Goal: Transaction & Acquisition: Purchase product/service

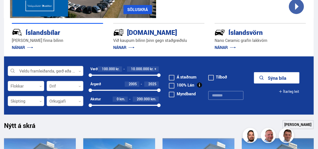
scroll to position [100, 0]
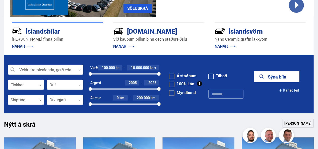
click at [77, 71] on div at bounding box center [45, 70] width 75 height 10
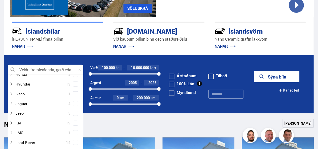
scroll to position [132, 0]
click at [13, 121] on icon at bounding box center [11, 122] width 4 height 4
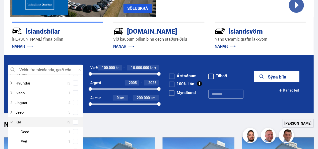
click at [18, 124] on div at bounding box center [40, 121] width 62 height 7
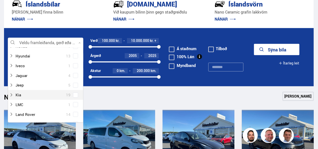
scroll to position [127, 0]
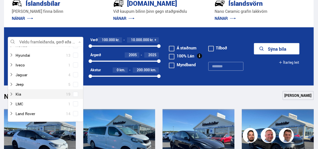
click at [57, 19] on p "NÁNAR" at bounding box center [57, 18] width 91 height 8
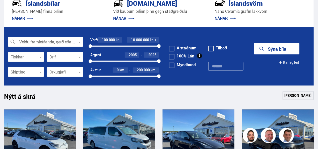
click at [39, 59] on div at bounding box center [26, 57] width 36 height 10
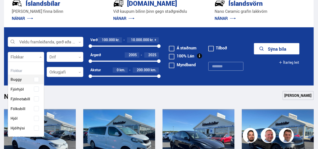
scroll to position [75, 35]
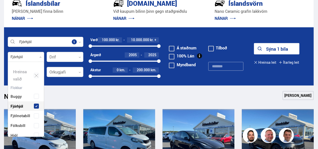
click at [45, 17] on p "NÁNAR" at bounding box center [57, 18] width 91 height 8
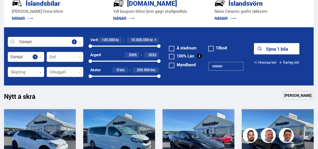
click at [78, 72] on div at bounding box center [65, 72] width 36 height 10
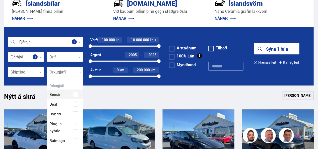
scroll to position [73, 36]
click at [54, 127] on div "Bensín Dísil Hybrid Plug-in hybrid Rafmagn" at bounding box center [65, 113] width 36 height 63
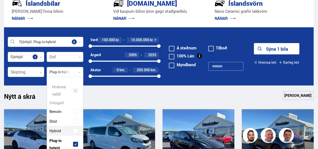
scroll to position [75, 35]
click at [65, 13] on p "[PERSON_NAME] finna bílinn" at bounding box center [57, 12] width 91 height 6
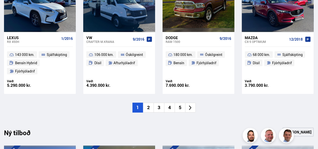
scroll to position [387, 0]
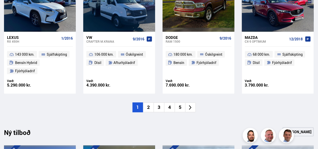
click at [190, 105] on icon at bounding box center [190, 107] width 3 height 5
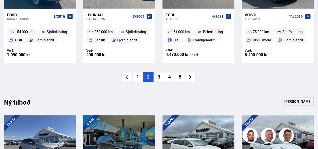
scroll to position [415, 0]
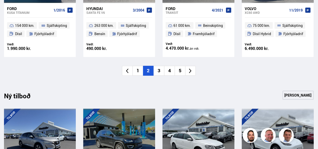
click at [191, 74] on icon at bounding box center [190, 71] width 6 height 6
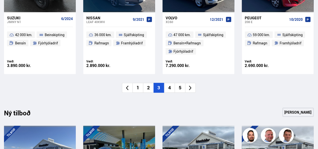
scroll to position [406, 0]
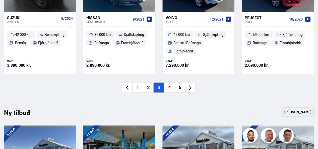
click at [192, 89] on icon at bounding box center [190, 88] width 6 height 6
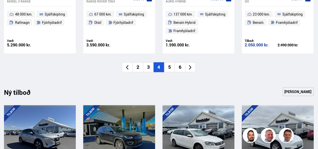
scroll to position [418, 0]
click at [192, 68] on icon at bounding box center [190, 68] width 6 height 6
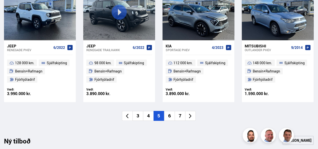
scroll to position [369, 0]
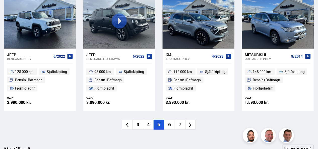
click at [192, 122] on icon at bounding box center [190, 125] width 6 height 6
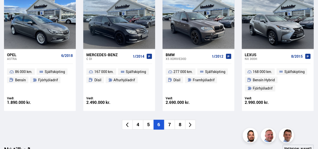
click at [190, 122] on icon at bounding box center [190, 125] width 6 height 6
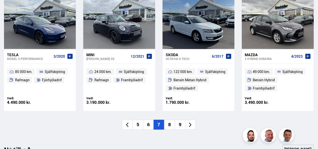
click at [192, 126] on icon at bounding box center [190, 125] width 6 height 6
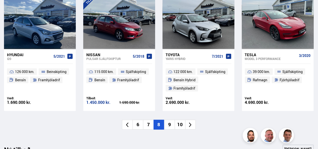
click at [192, 128] on li at bounding box center [190, 125] width 11 height 10
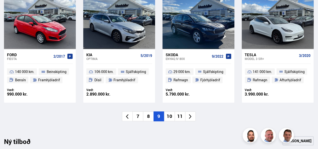
click at [192, 120] on li at bounding box center [190, 117] width 11 height 10
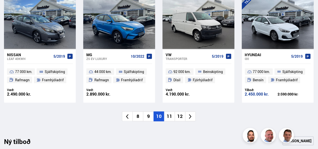
click at [191, 112] on li at bounding box center [190, 117] width 11 height 10
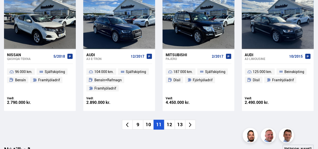
click at [191, 127] on icon at bounding box center [190, 125] width 6 height 6
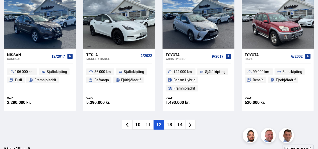
click at [191, 126] on icon at bounding box center [190, 125] width 6 height 6
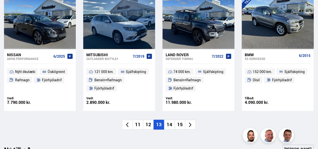
click at [187, 126] on li at bounding box center [190, 125] width 11 height 10
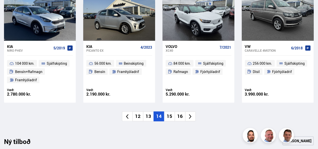
click at [192, 118] on icon at bounding box center [190, 117] width 6 height 6
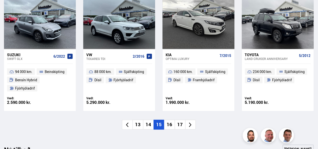
click at [188, 122] on icon at bounding box center [190, 125] width 6 height 6
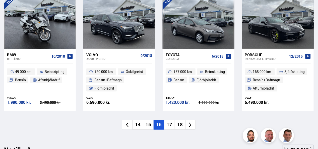
click at [190, 126] on icon at bounding box center [190, 125] width 3 height 5
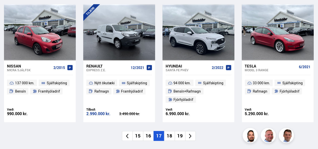
scroll to position [349, 0]
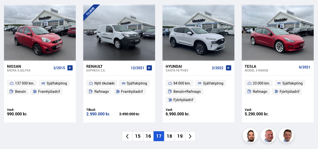
click at [189, 137] on icon at bounding box center [190, 137] width 6 height 6
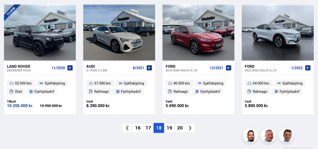
click at [193, 131] on li at bounding box center [190, 128] width 11 height 10
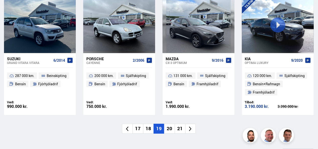
scroll to position [376, 0]
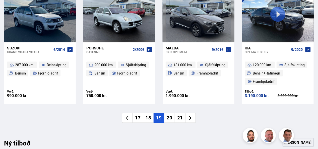
click at [189, 121] on icon at bounding box center [190, 118] width 6 height 6
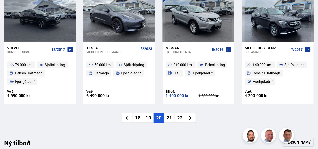
click at [192, 121] on icon at bounding box center [190, 118] width 6 height 6
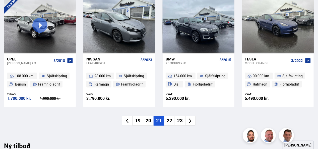
scroll to position [358, 0]
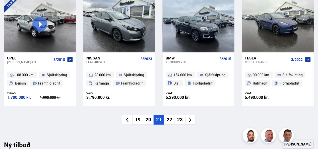
click at [192, 120] on icon at bounding box center [190, 120] width 6 height 6
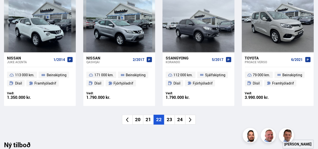
click at [195, 119] on li at bounding box center [190, 120] width 11 height 10
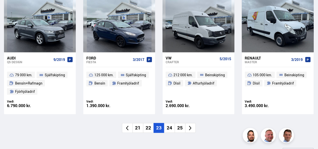
click at [191, 129] on icon at bounding box center [190, 128] width 3 height 5
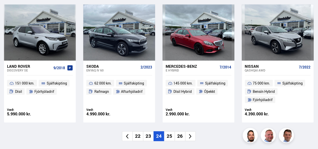
click at [190, 134] on icon at bounding box center [190, 136] width 3 height 5
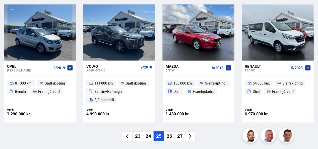
click at [188, 140] on li at bounding box center [190, 136] width 11 height 10
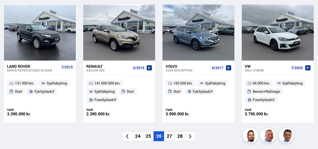
click at [193, 137] on icon at bounding box center [190, 137] width 6 height 6
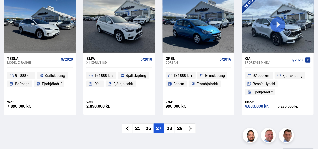
click at [190, 124] on li at bounding box center [190, 129] width 11 height 10
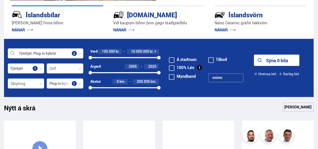
scroll to position [118, 0]
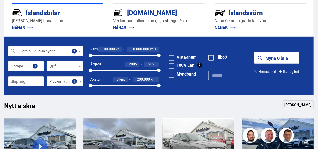
click at [80, 51] on icon at bounding box center [80, 51] width 2 height 2
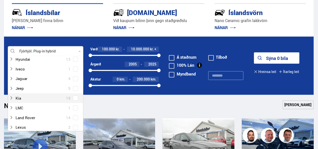
scroll to position [161, 0]
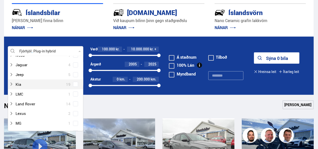
click at [17, 85] on div at bounding box center [40, 84] width 62 height 7
click at [21, 114] on div at bounding box center [50, 113] width 62 height 7
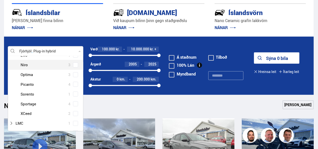
scroll to position [211, 0]
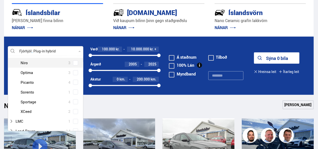
click at [101, 108] on div "Nýtt á skrá Sjá meira" at bounding box center [159, 106] width 310 height 12
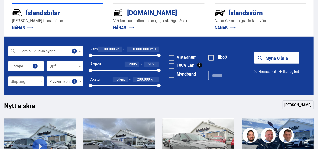
click at [74, 51] on div at bounding box center [45, 51] width 75 height 10
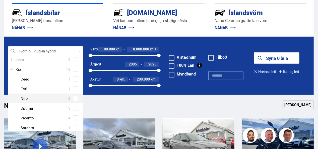
scroll to position [178, 0]
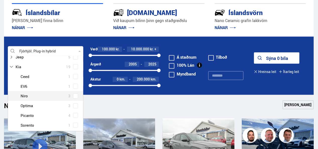
click at [46, 97] on div at bounding box center [50, 95] width 62 height 7
click at [52, 96] on div at bounding box center [50, 95] width 62 height 7
click at [60, 95] on div at bounding box center [50, 95] width 62 height 7
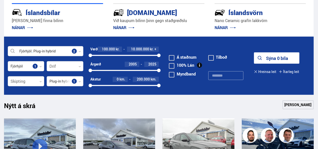
click at [268, 58] on button "Sýna 0 bíla" at bounding box center [276, 57] width 45 height 11
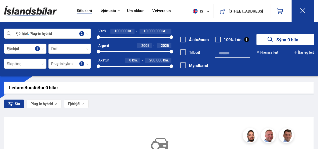
click at [87, 50] on div at bounding box center [69, 49] width 42 height 10
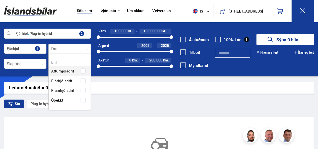
scroll to position [56, 42]
click at [58, 83] on div "Afturhjóladrif Fjórhjóladrif Framhjóladrif Óþekkt" at bounding box center [70, 82] width 42 height 46
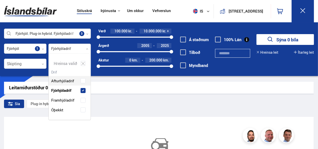
scroll to position [66, 42]
click at [115, 88] on div "Leitarniðurstöður 0 bílar" at bounding box center [158, 87] width 299 height 5
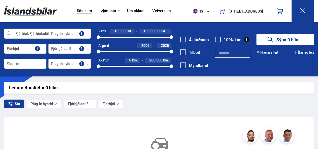
click at [82, 34] on div at bounding box center [47, 34] width 87 height 10
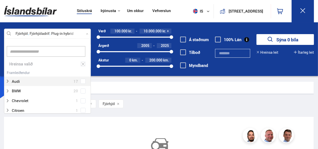
scroll to position [75, 85]
click at [85, 34] on div at bounding box center [47, 34] width 87 height 10
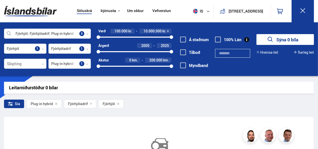
click at [7, 34] on div at bounding box center [47, 34] width 87 height 10
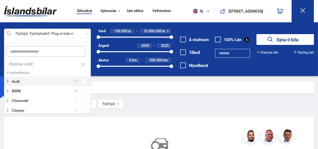
click at [21, 63] on div "Hreinsa valið" at bounding box center [47, 64] width 86 height 10
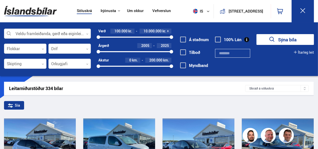
click at [40, 48] on div at bounding box center [25, 49] width 42 height 10
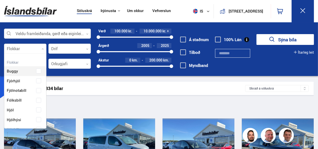
scroll to position [75, 41]
click at [77, 89] on div "Leitarniðurstöður 334 bílar" at bounding box center [127, 88] width 236 height 5
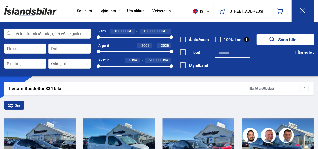
click at [41, 63] on div at bounding box center [25, 64] width 42 height 10
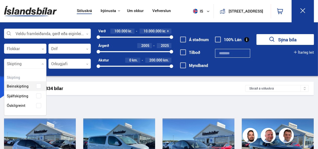
scroll to position [47, 42]
click at [11, 97] on div "Beinskipting Sjálfskipting Óskilgreint" at bounding box center [25, 92] width 42 height 37
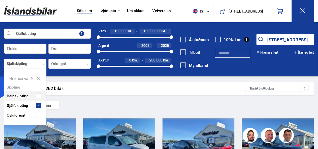
click at [74, 107] on div "Sía Sjálfskipting" at bounding box center [159, 106] width 310 height 11
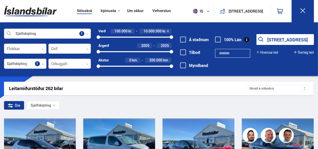
click at [86, 49] on icon at bounding box center [87, 49] width 2 height 2
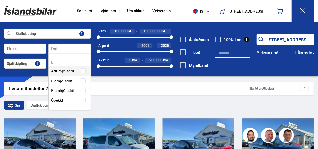
scroll to position [56, 42]
click at [58, 81] on div "Afturhjóladrif Fjórhjóladrif Framhjóladrif Óþekkt" at bounding box center [70, 82] width 42 height 46
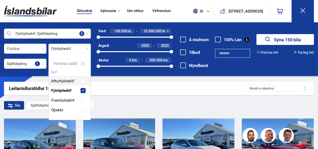
click at [110, 94] on div "Leitarniðurstöður 150 bílar Skráð á [GEOGRAPHIC_DATA]" at bounding box center [159, 88] width 310 height 13
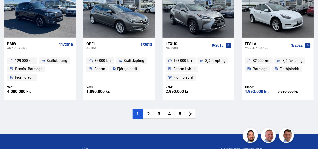
scroll to position [770, 0]
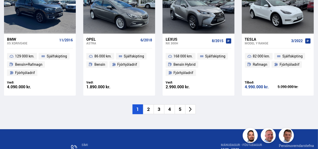
click at [191, 104] on li at bounding box center [190, 109] width 11 height 10
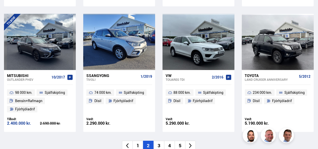
scroll to position [726, 0]
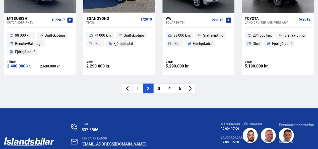
click at [190, 88] on icon at bounding box center [190, 89] width 6 height 6
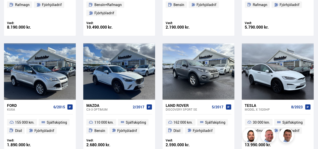
scroll to position [8, 0]
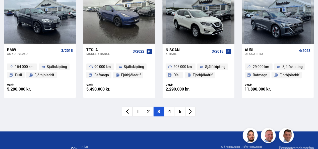
scroll to position [755, 0]
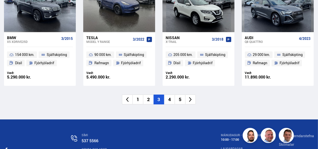
click at [190, 101] on icon at bounding box center [190, 100] width 6 height 6
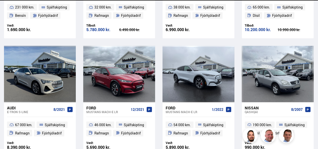
scroll to position [7, 0]
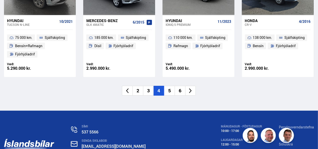
scroll to position [773, 0]
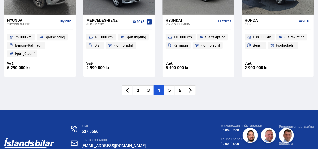
click at [190, 85] on li at bounding box center [190, 90] width 11 height 10
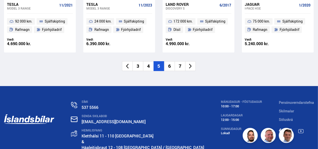
scroll to position [793, 0]
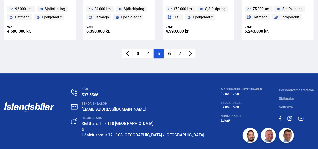
click at [191, 55] on icon at bounding box center [190, 54] width 6 height 6
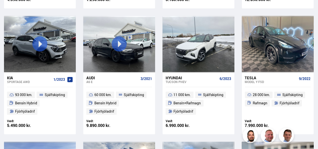
scroll to position [364, 0]
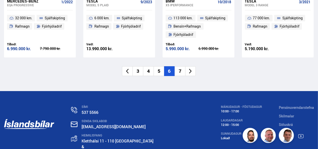
scroll to position [813, 0]
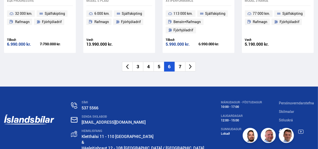
click at [191, 64] on icon at bounding box center [190, 67] width 6 height 6
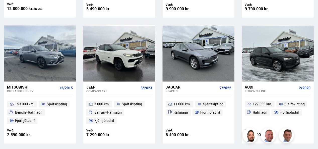
scroll to position [162, 0]
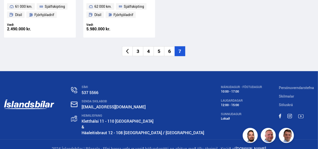
scroll to position [326, 0]
